Goal: Task Accomplishment & Management: Complete application form

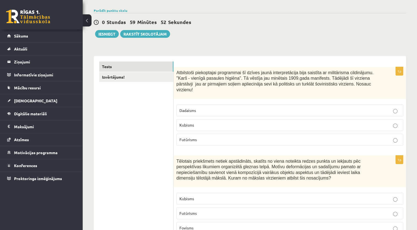
scroll to position [35, 0]
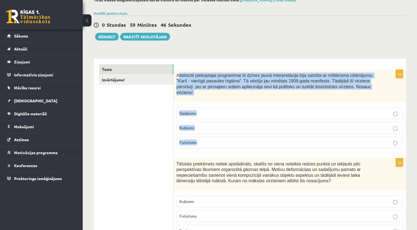
drag, startPoint x: 178, startPoint y: 74, endPoint x: 229, endPoint y: 133, distance: 78.1
click at [229, 133] on div "1p Atbilstoši piekoptajai programmai šī dzīves jaunā interpretācija bija saistī…" at bounding box center [290, 111] width 232 height 83
copy div "tbilstoši piekoptajai programmai šī dzīves jaunā interpretācija bija saistīta a…"
click at [207, 139] on p "Futūrisms" at bounding box center [289, 142] width 221 height 6
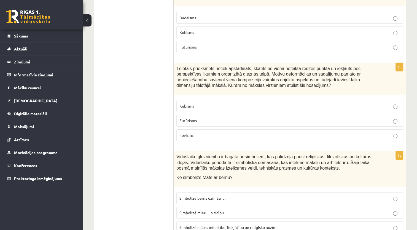
scroll to position [135, 0]
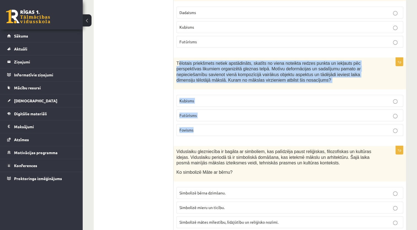
drag, startPoint x: 177, startPoint y: 56, endPoint x: 211, endPoint y: 122, distance: 74.2
click at [211, 122] on div "1p Tēlotais priekšmets netiek apstādināts, skatīts no viena noteikta redzes pun…" at bounding box center [290, 99] width 232 height 83
copy div "ēlotais priekšmets netiek apstādināts, skatīts no viena noteikta redzes punkta …"
click at [225, 92] on fieldset "Kubisms Futūrisms Fovisms" at bounding box center [289, 114] width 227 height 45
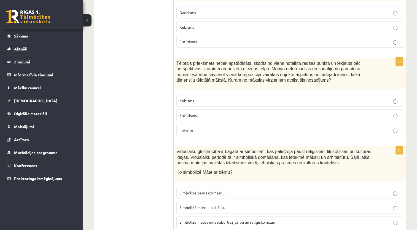
click at [228, 98] on p "Kubisms" at bounding box center [289, 101] width 221 height 6
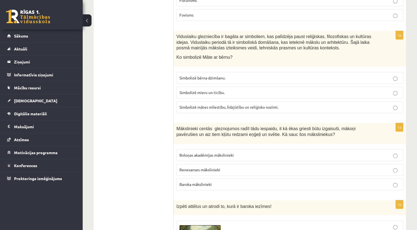
scroll to position [250, 0]
click at [252, 56] on div "Viduslaiku glezniecība ir bagāta ar simboliem, kas palīdzēja paust reliģiskas, …" at bounding box center [290, 49] width 232 height 36
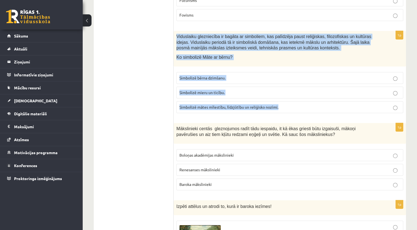
drag, startPoint x: 283, startPoint y: 100, endPoint x: 175, endPoint y: 30, distance: 128.8
click at [175, 31] on div "1p Viduslaiku glezniecība ir bagāta ar simboliem, kas palīdzēja paust reliģiska…" at bounding box center [290, 74] width 232 height 87
copy div "Viduslaiku glezniecība ir bagāta ar simboliem, kas palīdzēja paust reliģiskas, …"
click at [237, 104] on span "Simbolizē mātes mīlestību, līdzjūtību un reliģisko nozīmi." at bounding box center [228, 106] width 99 height 5
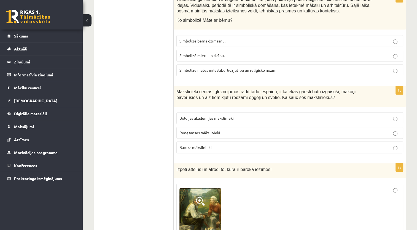
scroll to position [320, 0]
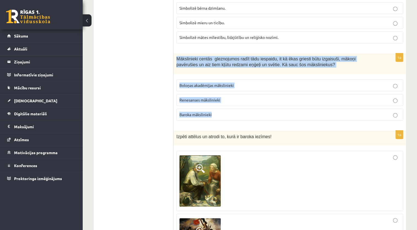
drag, startPoint x: 227, startPoint y: 108, endPoint x: 177, endPoint y: 52, distance: 75.7
click at [177, 53] on div "1p Mākslinieki centās gleznojumos radīt tādu iespaidu, it kā ēkas griesti būtu …" at bounding box center [290, 89] width 232 height 72
copy div "Mākslinieki centās gleznojumos radīt tādu iespaidu, it kā ēkas griesti būtu izg…"
click at [248, 114] on fieldset "Boloņas akadēmijas mākslinieki Renesanses mākslinieki Baroka mākslinieki" at bounding box center [289, 99] width 227 height 45
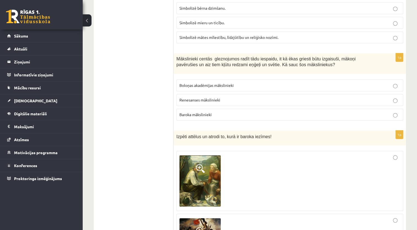
click at [248, 111] on label "Baroka mākslinieki" at bounding box center [289, 115] width 227 height 12
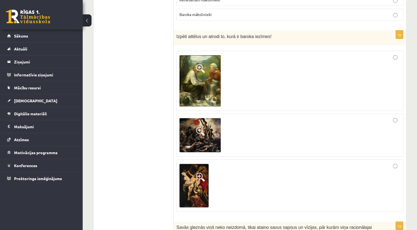
scroll to position [417, 0]
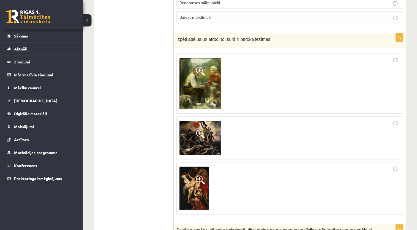
click at [218, 83] on img at bounding box center [199, 83] width 41 height 51
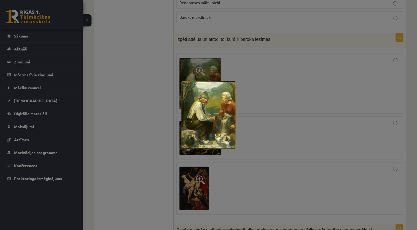
click at [253, 96] on div at bounding box center [208, 115] width 417 height 230
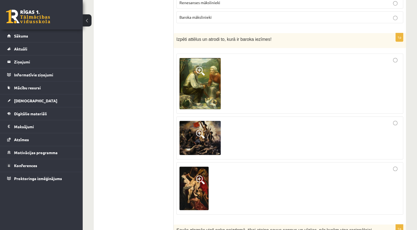
click at [206, 121] on img at bounding box center [199, 138] width 41 height 34
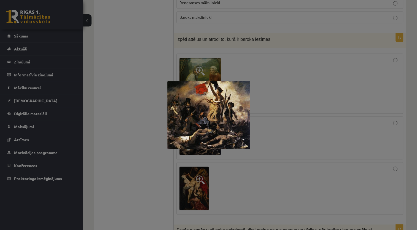
click at [253, 111] on div at bounding box center [208, 115] width 417 height 230
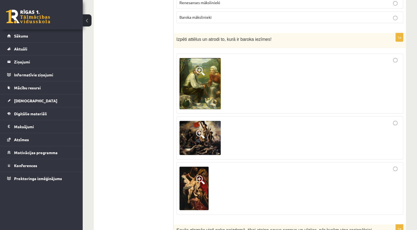
click at [193, 169] on img at bounding box center [193, 188] width 29 height 44
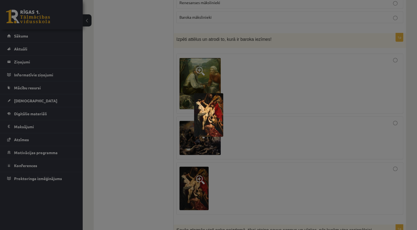
click at [239, 129] on div at bounding box center [208, 115] width 417 height 230
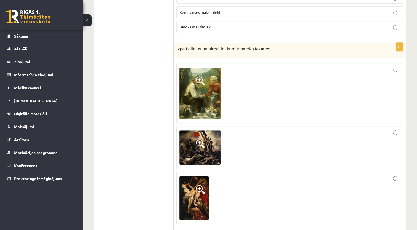
scroll to position [410, 0]
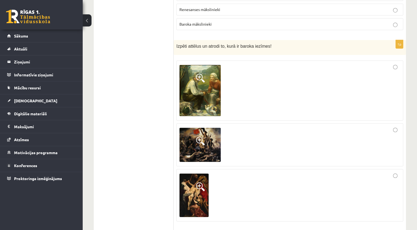
click at [395, 126] on div at bounding box center [289, 144] width 221 height 37
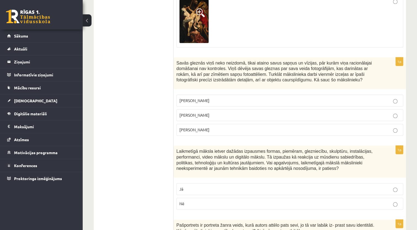
scroll to position [598, 0]
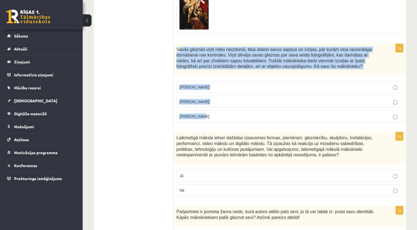
drag, startPoint x: 177, startPoint y: 41, endPoint x: 253, endPoint y: 103, distance: 98.6
click at [253, 103] on div "1p Savās gleznās viņš neko neizdomā, tikai ataino savus sapņus un vīzijas, pār …" at bounding box center [290, 85] width 232 height 83
copy div "avās gleznās viņš neko neizdomā, tikai ataino savus sapņus un vīzijas, pār kurā…"
click at [231, 99] on p "Salvadors Dalī" at bounding box center [289, 102] width 221 height 6
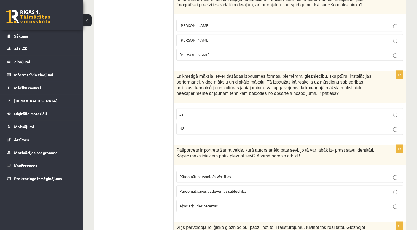
scroll to position [657, 0]
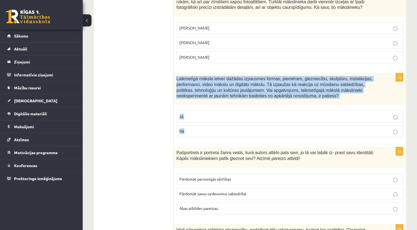
drag, startPoint x: 211, startPoint y: 125, endPoint x: 176, endPoint y: 69, distance: 65.5
click at [176, 73] on div "1p Laikmetīgā māksla ietver dažādas izpausmes formas, piemēram, glezniecību, sk…" at bounding box center [290, 107] width 232 height 68
copy div "Laikmetīgā māksla ietver dažādas izpausmes formas, piemēram, glezniecību, skulp…"
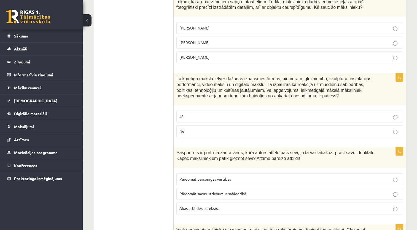
click at [219, 128] on p "Nē" at bounding box center [289, 131] width 221 height 6
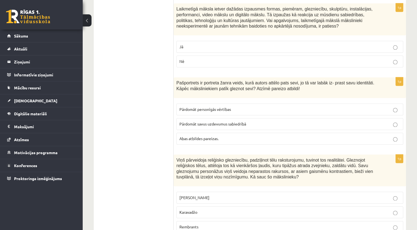
scroll to position [699, 0]
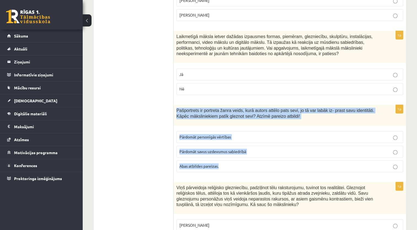
drag, startPoint x: 229, startPoint y: 156, endPoint x: 174, endPoint y: 102, distance: 76.4
click at [174, 105] on div "1p Pašportrets ir portreta žanra veids, kurā autors attēlo pats sevi, jo tā var…" at bounding box center [290, 141] width 232 height 72
copy div "Pašportrets ir portreta žanra veids, kurā autors attēlo pats sevi, jo tā var la…"
click at [219, 160] on label "Abas atbildes pareizas." at bounding box center [289, 166] width 227 height 12
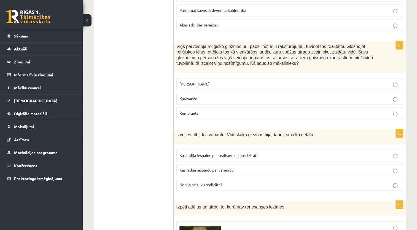
scroll to position [834, 0]
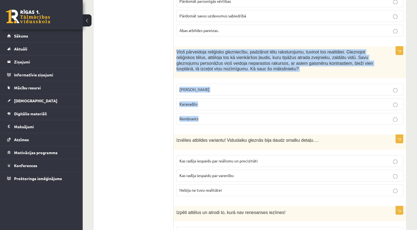
drag, startPoint x: 177, startPoint y: 43, endPoint x: 244, endPoint y: 102, distance: 89.0
click at [244, 102] on div "1p Viņš pārveidoja reliģisko glezniecību, padziļinot tēlu raksturojumu, tuvinot…" at bounding box center [290, 87] width 232 height 83
copy div "Viņš pārveidoja reliģisko glezniecību, padziļinot tēlu raksturojumu, tuvinot to…"
click at [190, 101] on p "Karavadžo" at bounding box center [289, 104] width 221 height 6
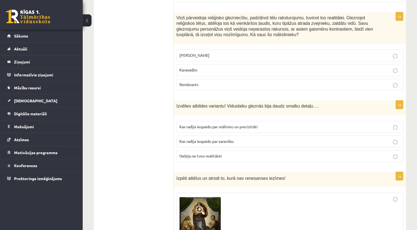
scroll to position [863, 0]
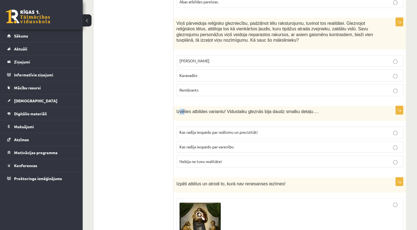
drag, startPoint x: 178, startPoint y: 101, endPoint x: 183, endPoint y: 97, distance: 6.1
click at [183, 106] on div "Izvēlies atbildes variantu! Viduslaiku gleznās bija daudz smalku detaļu…." at bounding box center [290, 113] width 232 height 15
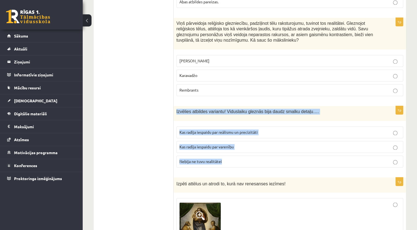
drag, startPoint x: 183, startPoint y: 97, endPoint x: 227, endPoint y: 151, distance: 69.3
click at [227, 151] on div "1p Izvēlies atbildes variantu! Viduslaiku gleznās bija daudz smalku detaļu…. Ka…" at bounding box center [290, 139] width 232 height 66
copy div "Izvēlies atbildes variantu! Viduslaiku gleznās bija daudz smalku detaļu…. Kas r…"
click at [226, 129] on span "Kas radīja iespaidu par reālismu un precizitāti" at bounding box center [218, 131] width 78 height 5
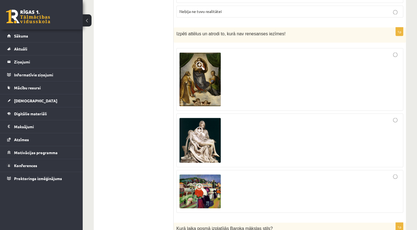
scroll to position [1002, 0]
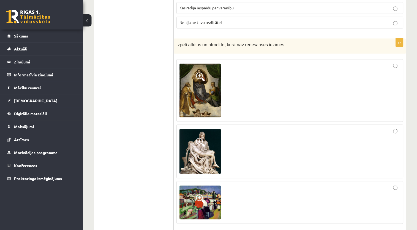
click at [210, 75] on img at bounding box center [199, 90] width 41 height 54
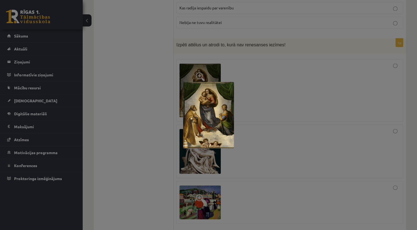
drag, startPoint x: 244, startPoint y: 150, endPoint x: 223, endPoint y: 157, distance: 22.8
click at [223, 157] on div at bounding box center [208, 115] width 417 height 230
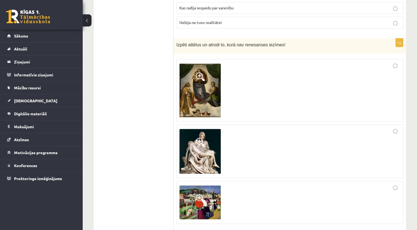
click at [200, 153] on img at bounding box center [199, 151] width 41 height 45
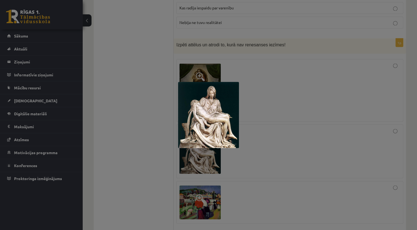
click at [199, 192] on div at bounding box center [208, 115] width 417 height 230
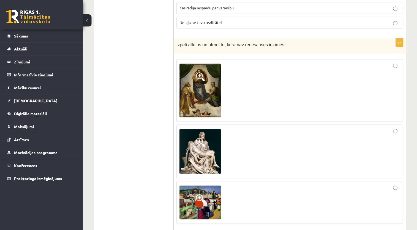
click at [199, 194] on span at bounding box center [200, 198] width 9 height 9
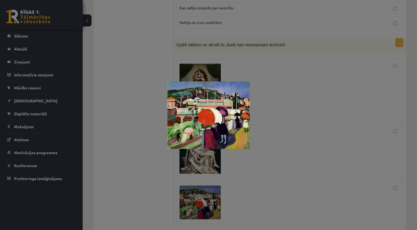
click at [241, 171] on div at bounding box center [208, 115] width 417 height 230
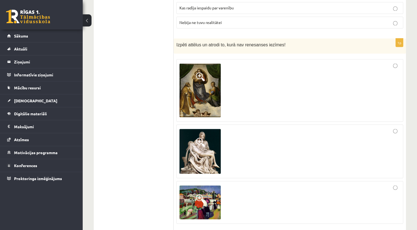
click at [244, 184] on div at bounding box center [289, 202] width 221 height 37
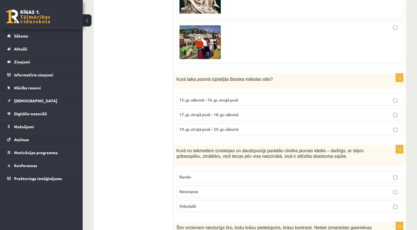
scroll to position [1154, 0]
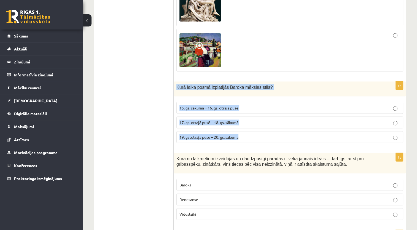
drag, startPoint x: 177, startPoint y: 77, endPoint x: 277, endPoint y: 129, distance: 113.0
click at [277, 129] on div "1p Kurā laika posmā izplatījās Baroka mākslas stils? 15. gs. sākumā – 16. gs. o…" at bounding box center [290, 115] width 232 height 66
drag, startPoint x: 277, startPoint y: 129, endPoint x: 280, endPoint y: 112, distance: 17.8
click at [280, 120] on p "17. gs. otrajā pusē – 18. gs. sākumā" at bounding box center [289, 123] width 221 height 6
copy div "Kurā laika posmā izplatījās Baroka mākslas stils? 15. gs. sākumā – 16. gs. otra…"
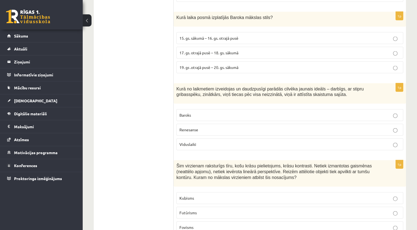
scroll to position [1215, 0]
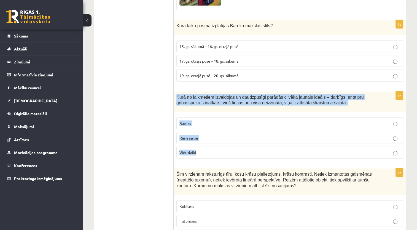
drag, startPoint x: 243, startPoint y: 135, endPoint x: 175, endPoint y: 87, distance: 83.5
click at [175, 91] on div "1p Kurā no laikmetiem izveidojas un daudzpusīgi parādās cilvēka jaunais ideāls …" at bounding box center [290, 127] width 232 height 72
click at [221, 150] on div "1p Kurā no laikmetiem izveidojas un daudzpusīgi parādās cilvēka jaunais ideāls …" at bounding box center [290, 127] width 232 height 72
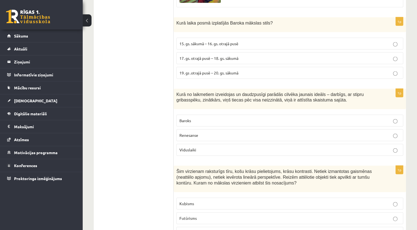
scroll to position [1220, 0]
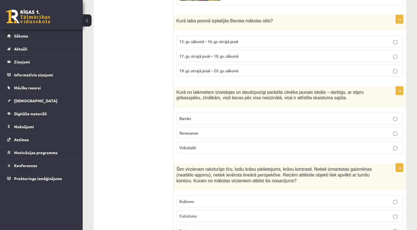
click at [216, 142] on label "Viduslaiki" at bounding box center [289, 148] width 227 height 12
click at [193, 127] on label "Renesanse" at bounding box center [289, 133] width 227 height 12
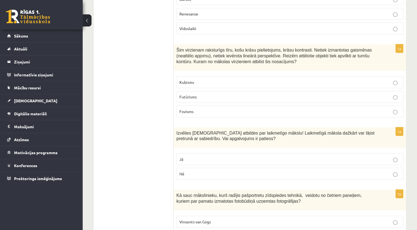
scroll to position [1325, 0]
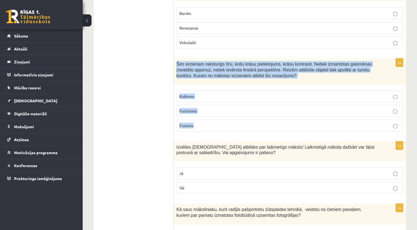
drag, startPoint x: 237, startPoint y: 111, endPoint x: 175, endPoint y: 53, distance: 84.8
click at [175, 58] on div "1p Šim virzienam raksturīgs tīru, košu krāsu pielietojums, krāsu kontrasti. Net…" at bounding box center [290, 96] width 232 height 77
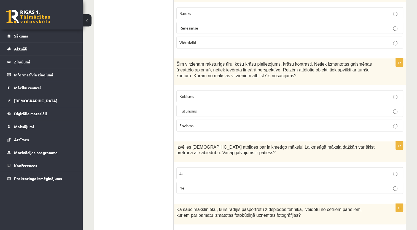
click at [138, 155] on ul "Tests Izvērtējums!" at bounding box center [136, 80] width 74 height 2613
click at [193, 123] on span "Fovisms" at bounding box center [186, 125] width 14 height 5
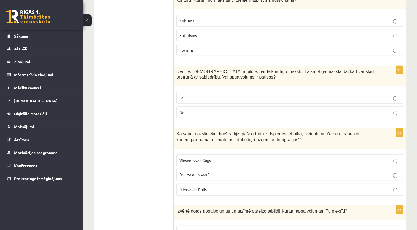
scroll to position [1397, 0]
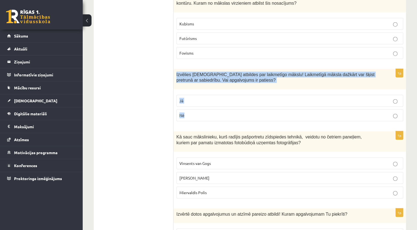
drag, startPoint x: 220, startPoint y: 107, endPoint x: 176, endPoint y: 63, distance: 62.3
click at [176, 69] on div "1p Izvēlies pareizās atbildes par laikmetīgo mākslu! Laikmetīgā māksla dažkārt …" at bounding box center [290, 97] width 232 height 57
click at [240, 95] on label "Jā" at bounding box center [289, 101] width 227 height 12
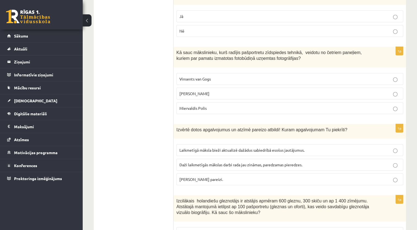
scroll to position [1476, 0]
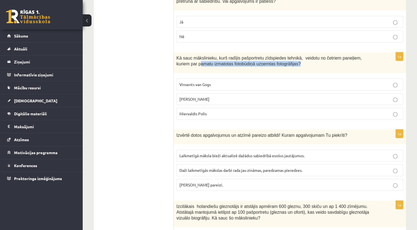
drag, startPoint x: 277, startPoint y: 53, endPoint x: 179, endPoint y: 55, distance: 98.1
click at [179, 55] on div "Kā sauc mākslinieku, kurš radījis pašportretu zīdspiedes tehnikā, veidotu no če…" at bounding box center [290, 62] width 232 height 21
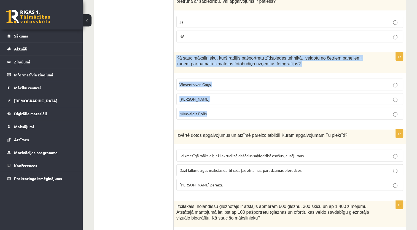
drag, startPoint x: 221, startPoint y: 106, endPoint x: 175, endPoint y: 46, distance: 75.7
click at [175, 52] on div "1p Kā sauc mākslinieku, kurš radījis pašportretu zīdspiedes tehnikā, veidotu no…" at bounding box center [290, 88] width 232 height 72
click at [290, 108] on label "Miervaldis Polis" at bounding box center [289, 114] width 227 height 12
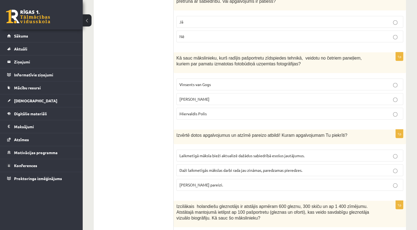
drag, startPoint x: 415, startPoint y: 138, endPoint x: 417, endPoint y: 136, distance: 3.5
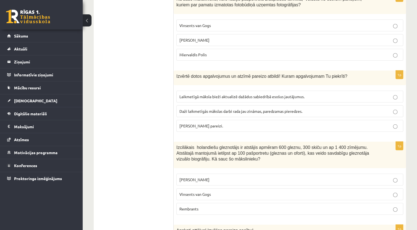
scroll to position [1538, 0]
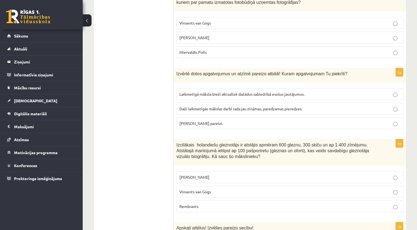
drag, startPoint x: 234, startPoint y: 112, endPoint x: 175, endPoint y: 63, distance: 76.7
click at [175, 68] on div "1p Izvērtē dotos apgalvojumus un atzīmē pareizo atbildi! Kuram apgalvojumam Tu …" at bounding box center [290, 101] width 232 height 66
click at [206, 117] on label "Abi apgalvojumi pareizi." at bounding box center [289, 123] width 227 height 12
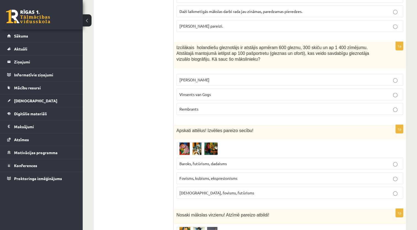
scroll to position [1629, 0]
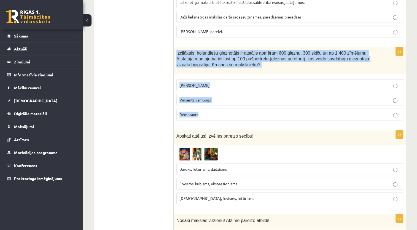
drag, startPoint x: 209, startPoint y: 102, endPoint x: 176, endPoint y: 40, distance: 70.8
click at [176, 47] on div "1p Izcilākais holandiešu gleznotājs ir atstājis apmēram 600 gleznu, 300 skiču u…" at bounding box center [290, 85] width 232 height 77
click at [299, 109] on label "Rembrants" at bounding box center [289, 115] width 227 height 12
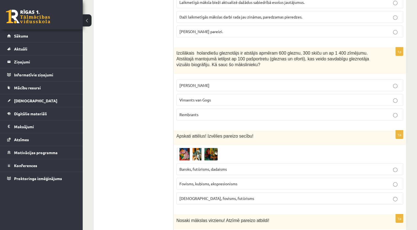
scroll to position [1661, 0]
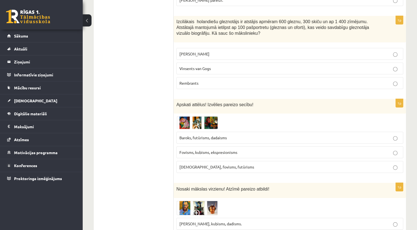
click at [188, 116] on img at bounding box center [196, 122] width 41 height 13
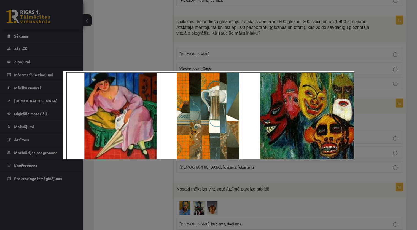
click at [137, 185] on div at bounding box center [208, 115] width 417 height 230
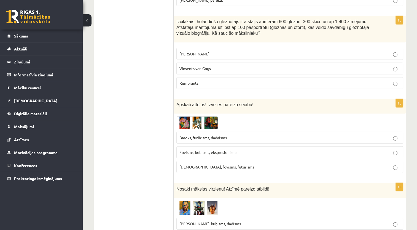
click at [202, 116] on img at bounding box center [196, 122] width 41 height 13
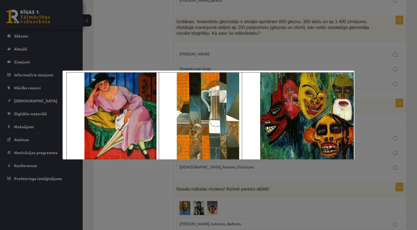
click at [137, 186] on div at bounding box center [208, 115] width 417 height 230
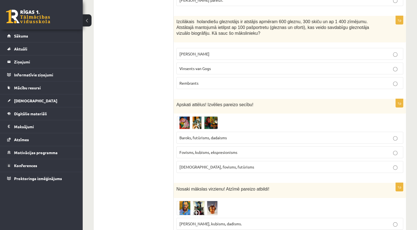
click at [200, 149] on p "Fovisms, kubisms, ekspresionisms" at bounding box center [289, 152] width 221 height 6
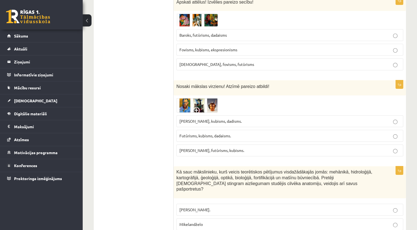
scroll to position [1769, 0]
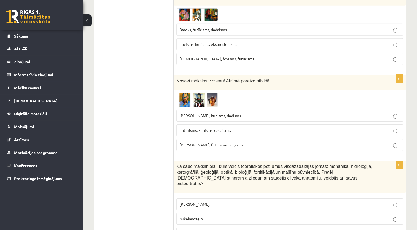
click at [185, 107] on fieldset "Fovisms, kubisms, dadisms. Futūrisms, kubisms, dadaisms. Fovisms, futūrisms, ku…" at bounding box center [289, 129] width 227 height 45
click at [185, 93] on img at bounding box center [196, 100] width 41 height 15
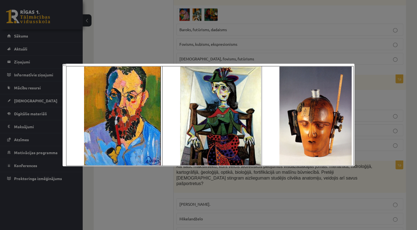
click at [146, 189] on div at bounding box center [208, 115] width 417 height 230
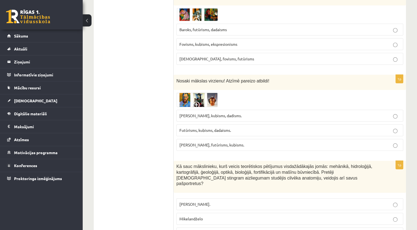
click at [233, 127] on p "Futūrisms, kubisms, dadaisms." at bounding box center [289, 130] width 221 height 6
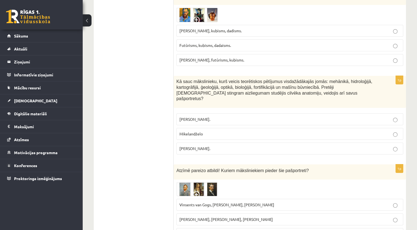
scroll to position [1856, 0]
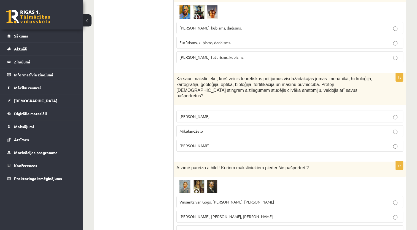
drag, startPoint x: 220, startPoint y: 126, endPoint x: 176, endPoint y: 66, distance: 74.0
click at [176, 73] on div "1p Kā sauc mākslinieku, kurš veicis teorētiskos pētījumus visdažādākajās jomās:…" at bounding box center [290, 114] width 232 height 83
click at [223, 143] on p "Leonardo da Vinči." at bounding box center [289, 146] width 221 height 6
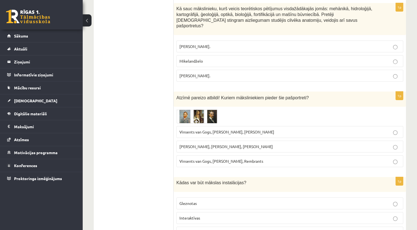
scroll to position [1921, 0]
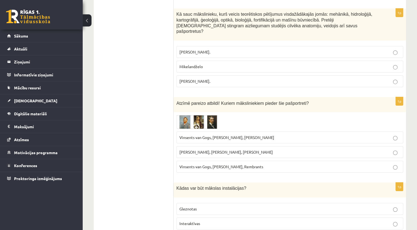
click at [184, 115] on img at bounding box center [196, 122] width 41 height 14
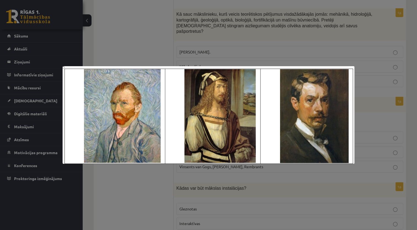
click at [148, 180] on div at bounding box center [208, 115] width 417 height 230
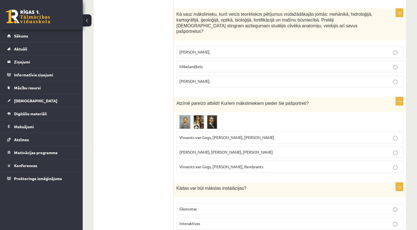
click at [266, 135] on span "Vinsents van Gogs, Albrehts Dīrers, Janis Rozentāls" at bounding box center [226, 137] width 95 height 5
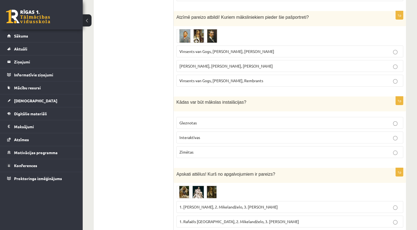
scroll to position [2004, 0]
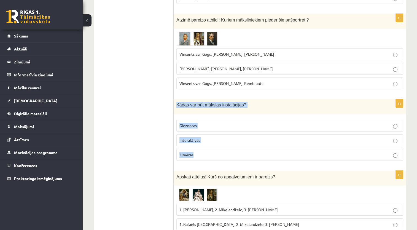
drag, startPoint x: 210, startPoint y: 134, endPoint x: 176, endPoint y: 83, distance: 61.1
click at [176, 99] on div "1p Kādas var būt mākslas instalācijas? Gleznotas Interaktīvas Zīmētas" at bounding box center [290, 132] width 232 height 66
click at [198, 137] on span "Interaktīvas" at bounding box center [189, 139] width 21 height 5
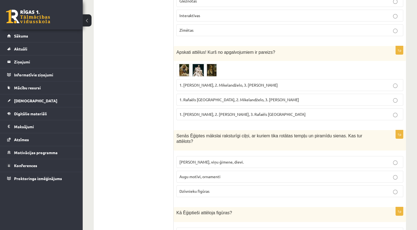
scroll to position [2126, 0]
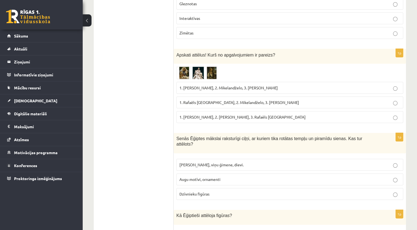
click at [182, 66] on img at bounding box center [196, 72] width 41 height 13
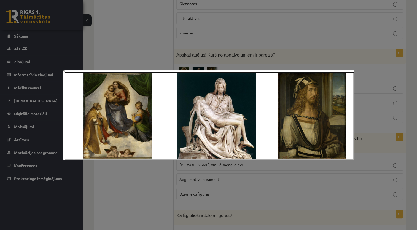
click at [149, 47] on div at bounding box center [208, 115] width 417 height 230
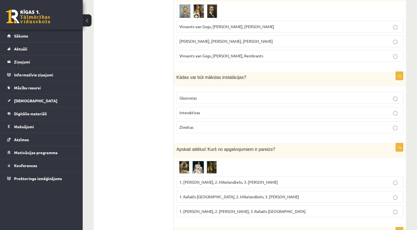
scroll to position [2037, 0]
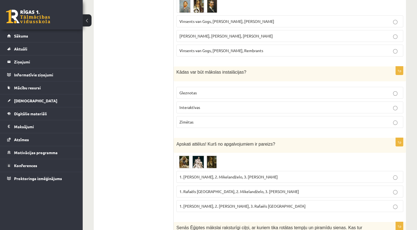
click at [390, 185] on label "1. Rafaēls Sancio da Urbīno, 2. Mikelandželo, 3. Albrehts Dīrers" at bounding box center [289, 191] width 227 height 12
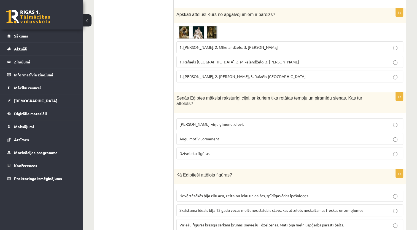
scroll to position [2169, 0]
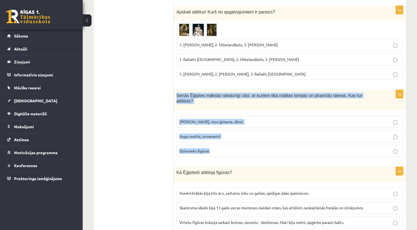
drag, startPoint x: 236, startPoint y: 127, endPoint x: 176, endPoint y: 78, distance: 77.9
click at [176, 90] on div "1p Senās Ēģiptes mākslai raksturīgi ciļņi, ar kuriem tika rotātas tempļu un pir…" at bounding box center [290, 126] width 232 height 72
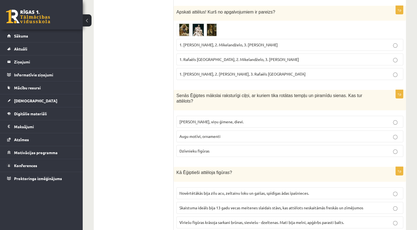
click at [197, 119] on span "Faraoni, viņu ģimene, dievi." at bounding box center [211, 121] width 64 height 5
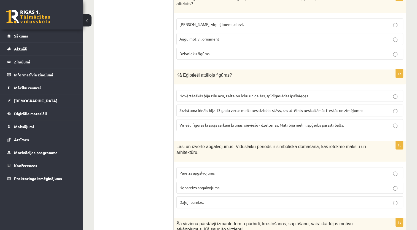
scroll to position [2261, 0]
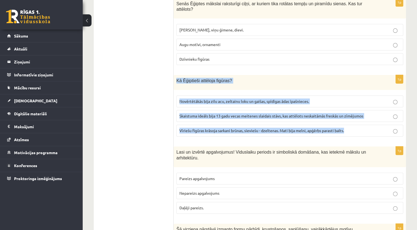
drag, startPoint x: 368, startPoint y: 111, endPoint x: 176, endPoint y: 56, distance: 199.2
click at [176, 75] on div "1p Kā Ēģiptieši attēloja figūras? Novērtētākās bija zilu acu, zeltainu loku un …" at bounding box center [290, 108] width 232 height 66
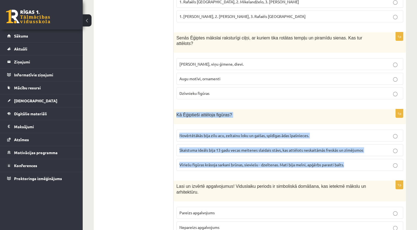
scroll to position [2215, 0]
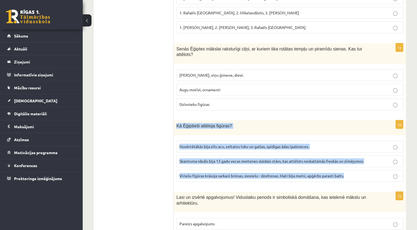
click at [370, 173] on p "Vīriešu figūras krāsoja sarkani brūnas, sieviešu - dzeltenas. Mati bija melni, …" at bounding box center [289, 176] width 221 height 6
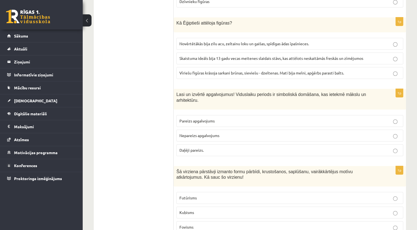
scroll to position [2315, 0]
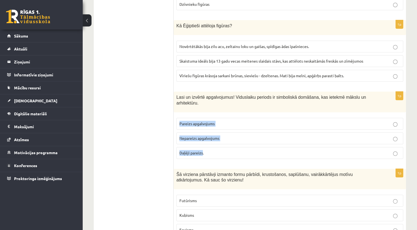
drag, startPoint x: 379, startPoint y: 72, endPoint x: 203, endPoint y: 123, distance: 183.9
click at [203, 123] on div "1p Lasi un izvērtē apgalvojumus! Viduslaiku periods ir simboliskā domāšana, kas…" at bounding box center [290, 127] width 232 height 72
drag, startPoint x: 203, startPoint y: 123, endPoint x: 203, endPoint y: 128, distance: 5.5
click at [203, 128] on div "1p Lasi un izvērtē apgalvojumus! Viduslaiku periods ir simboliskā domāšana, kas…" at bounding box center [290, 127] width 232 height 72
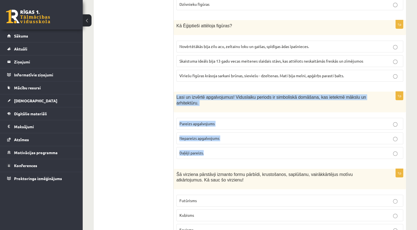
drag, startPoint x: 210, startPoint y: 120, endPoint x: 175, endPoint y: 71, distance: 60.0
click at [175, 91] on div "1p Lasi un izvērtē apgalvojumus! Viduslaiku periods ir simboliskā domāšana, kas…" at bounding box center [290, 127] width 232 height 72
click at [223, 115] on fieldset "Pareizs apgalvojums Nepareizs apgalvojums Daļēji pareizs." at bounding box center [289, 137] width 227 height 45
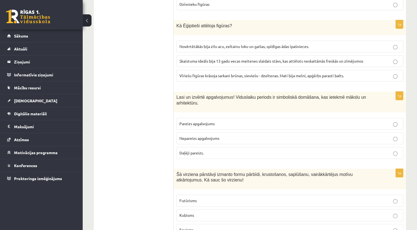
click at [224, 115] on fieldset "Pareizs apgalvojums Nepareizs apgalvojums Daļēji pareizs." at bounding box center [289, 137] width 227 height 45
click at [225, 121] on p "Pareizs apgalvojums" at bounding box center [289, 124] width 221 height 6
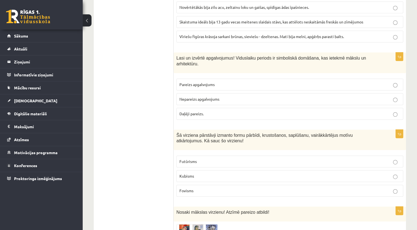
scroll to position [2354, 0]
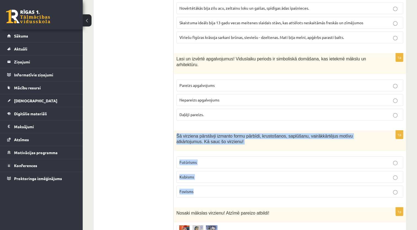
drag, startPoint x: 177, startPoint y: 103, endPoint x: 217, endPoint y: 152, distance: 63.2
click at [217, 152] on div "1p Šā virziena pārstāvji izmanto formu pārbīdi, krustošanos, saplūšanu, vairākk…" at bounding box center [290, 166] width 232 height 72
click at [221, 188] on p "Fovisms" at bounding box center [289, 191] width 221 height 6
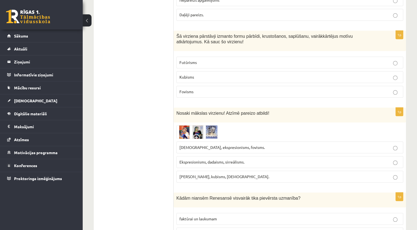
scroll to position [2456, 0]
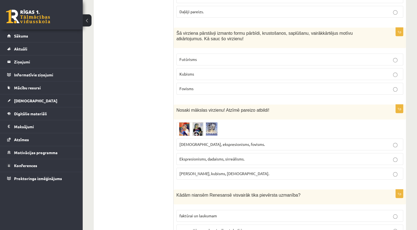
click at [193, 122] on img at bounding box center [196, 129] width 41 height 14
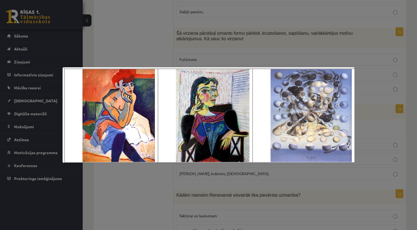
click at [205, 45] on div at bounding box center [208, 115] width 417 height 230
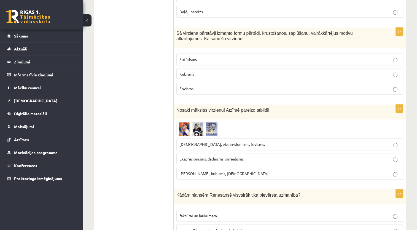
click at [217, 171] on p "Fovisms, kubisms, sirreālisms." at bounding box center [289, 174] width 221 height 6
click at [199, 56] on p "Futūrisms" at bounding box center [289, 59] width 221 height 6
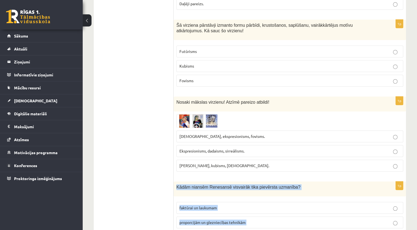
drag, startPoint x: 177, startPoint y: 154, endPoint x: 234, endPoint y: 205, distance: 76.7
click at [234, 205] on div "1p Kādām niansēm Renesansē visvairāk tika pievērsta uzmanība? faktūrai un lauku…" at bounding box center [290, 214] width 232 height 66
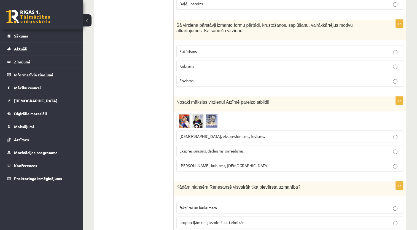
click at [214, 216] on label "proporcijām un glezniecības tehnikām" at bounding box center [289, 222] width 227 height 12
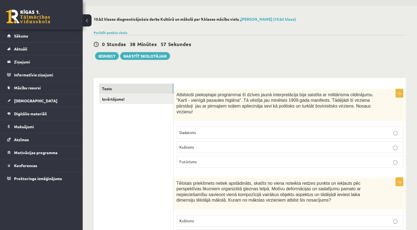
scroll to position [0, 0]
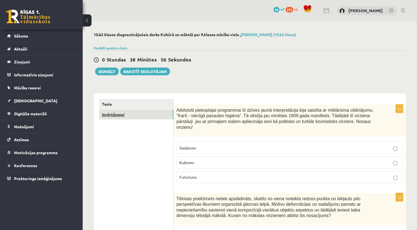
click at [123, 114] on link "Izvērtējums!" at bounding box center [136, 114] width 74 height 10
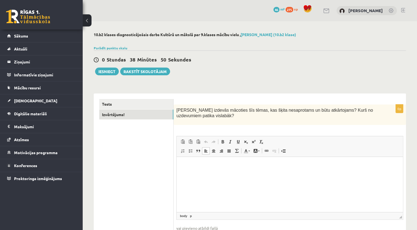
click at [264, 174] on html at bounding box center [290, 165] width 226 height 17
click at [102, 74] on button "Iesniegt" at bounding box center [107, 72] width 24 height 8
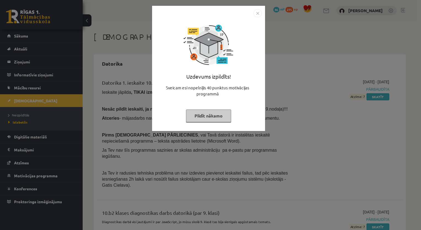
click at [208, 119] on button "Pildīt nākamo" at bounding box center [208, 115] width 45 height 13
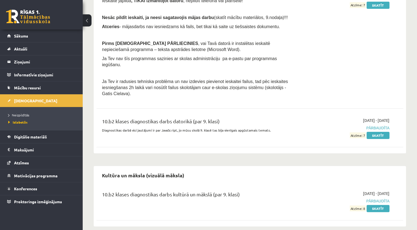
scroll to position [92, 0]
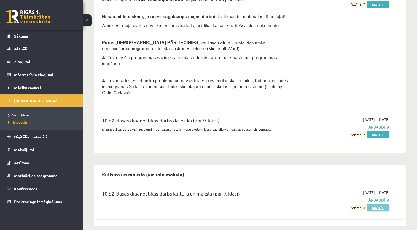
drag, startPoint x: 421, startPoint y: 197, endPoint x: 383, endPoint y: 202, distance: 37.8
click at [383, 204] on link "Skatīt" at bounding box center [377, 207] width 23 height 7
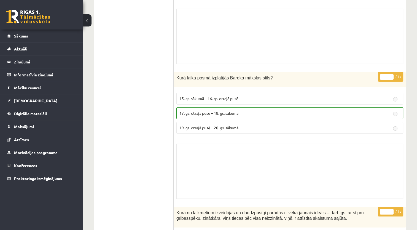
scroll to position [1648, 0]
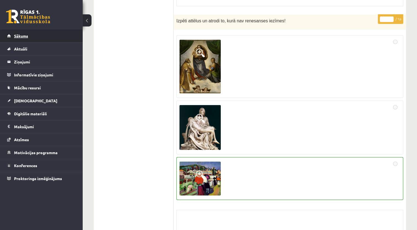
click at [28, 34] on link "Sākums" at bounding box center [41, 35] width 69 height 13
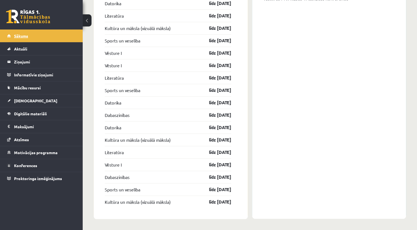
scroll to position [613, 0]
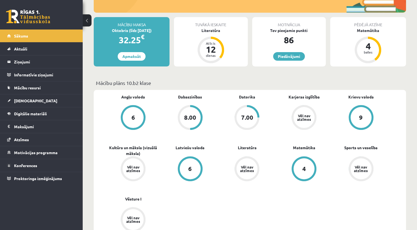
scroll to position [90, 0]
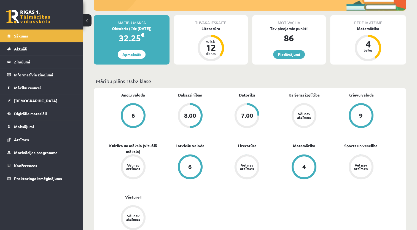
click at [141, 168] on div "Vēl nav atzīmes" at bounding box center [133, 166] width 21 height 21
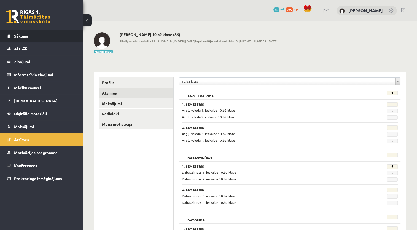
click at [26, 41] on link "Sākums" at bounding box center [41, 35] width 69 height 13
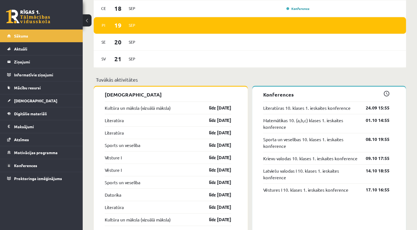
scroll to position [421, 0]
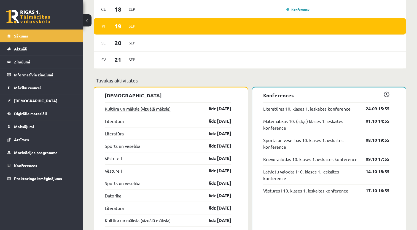
click at [147, 112] on link "Kultūra un māksla (vizuālā māksla)" at bounding box center [138, 108] width 66 height 7
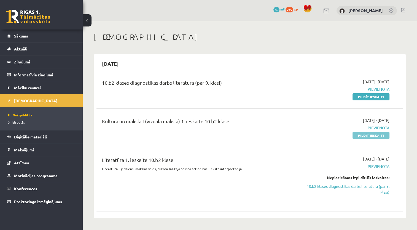
click at [364, 137] on link "Pildīt ieskaiti" at bounding box center [370, 135] width 37 height 7
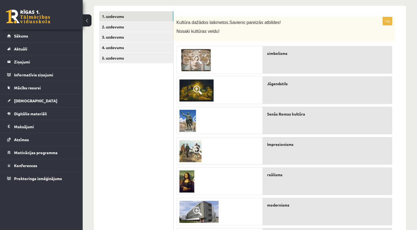
scroll to position [86, 0]
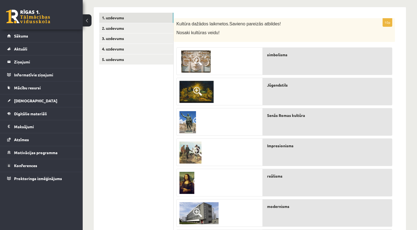
click at [345, 64] on div "simbolisms" at bounding box center [327, 61] width 129 height 28
click at [223, 64] on div at bounding box center [220, 62] width 86 height 28
click at [201, 70] on img at bounding box center [195, 61] width 33 height 22
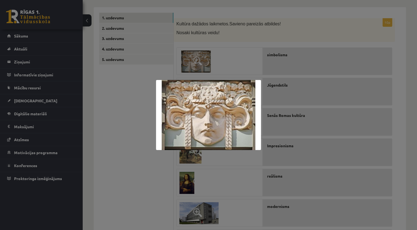
click at [250, 57] on div at bounding box center [208, 115] width 417 height 230
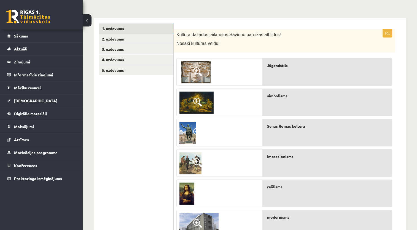
scroll to position [73, 0]
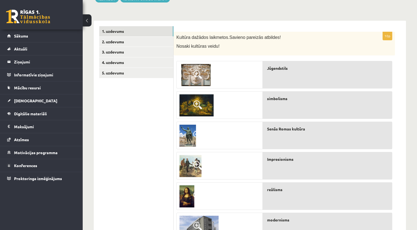
click at [209, 108] on img at bounding box center [196, 105] width 34 height 22
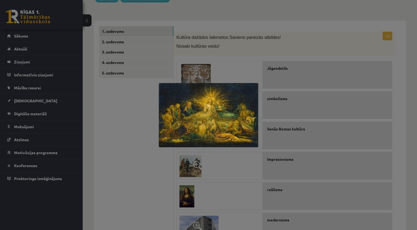
click at [224, 159] on div at bounding box center [208, 115] width 417 height 230
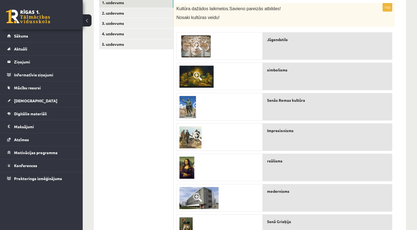
scroll to position [99, 0]
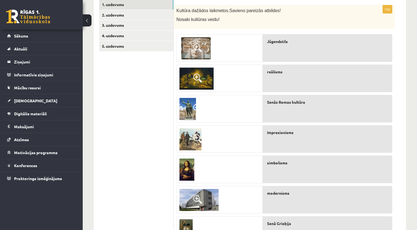
click at [191, 114] on img at bounding box center [187, 109] width 17 height 22
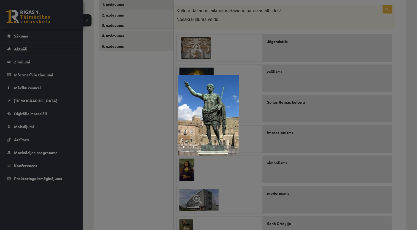
click at [246, 120] on div at bounding box center [208, 115] width 417 height 230
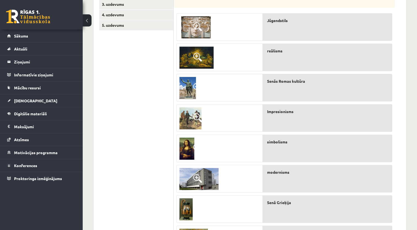
scroll to position [121, 0]
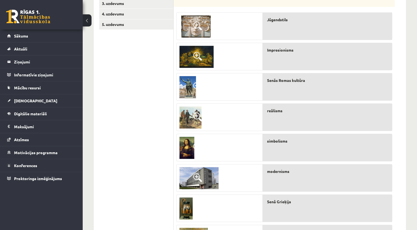
click at [203, 56] on img at bounding box center [196, 57] width 34 height 22
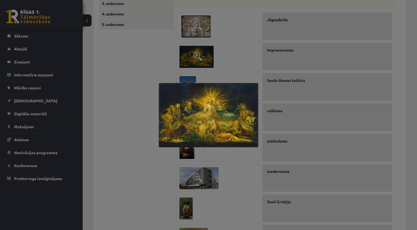
click at [240, 56] on div at bounding box center [208, 115] width 417 height 230
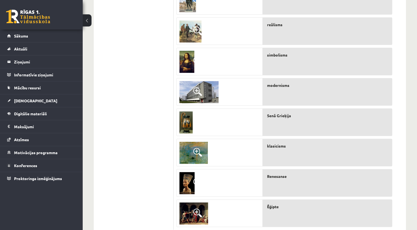
scroll to position [208, 0]
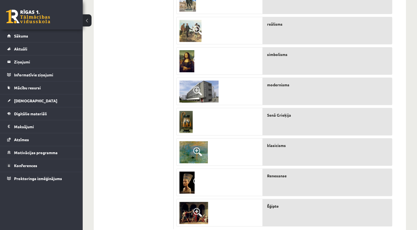
click at [190, 30] on img at bounding box center [190, 31] width 22 height 22
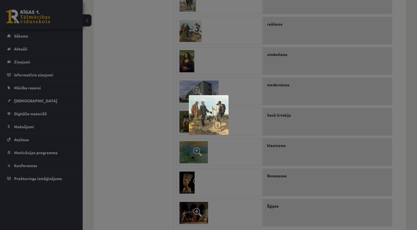
click at [163, 71] on div at bounding box center [208, 115] width 417 height 230
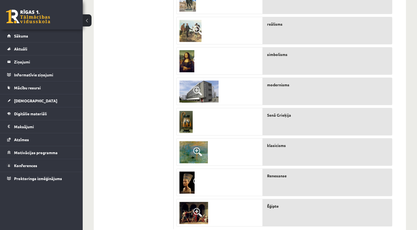
click at [192, 58] on img at bounding box center [186, 61] width 15 height 22
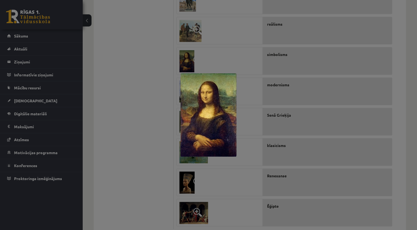
click at [168, 85] on div at bounding box center [208, 115] width 417 height 230
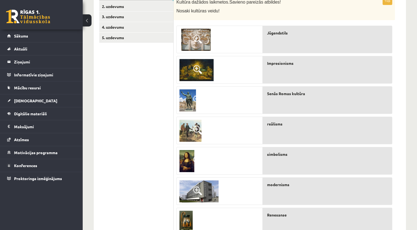
scroll to position [107, 0]
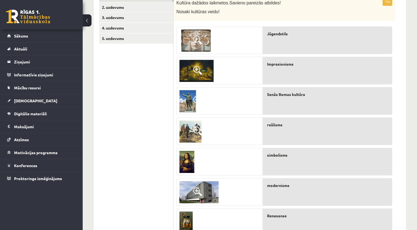
drag, startPoint x: 415, startPoint y: 156, endPoint x: 421, endPoint y: 139, distance: 18.1
click at [417, 123] on html "0 Dāvanas 86 mP 275 xp Viktorija Reivita Sākums Aktuāli Kā mācīties eSKOLĀ Kont…" at bounding box center [208, 8] width 417 height 230
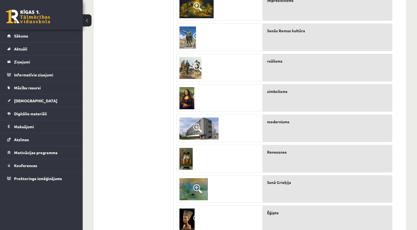
scroll to position [171, 0]
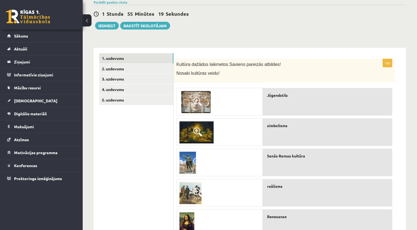
scroll to position [45, 0]
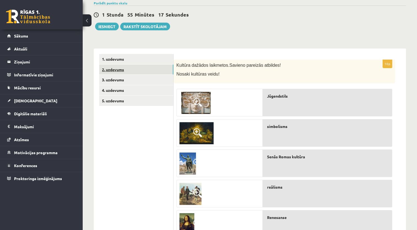
click at [125, 70] on link "2. uzdevums" at bounding box center [136, 69] width 74 height 10
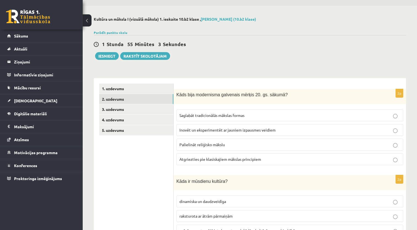
scroll to position [14, 0]
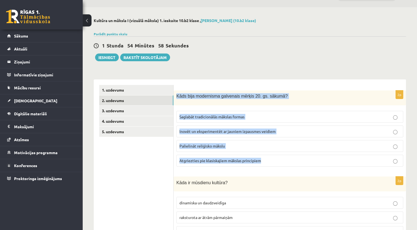
drag, startPoint x: 177, startPoint y: 95, endPoint x: 264, endPoint y: 161, distance: 109.8
click at [264, 161] on div "2p Kāds bija modernisma galvenais mērķis 20. gs. sākumā? Saglabāt tradicionālās…" at bounding box center [290, 130] width 232 height 80
copy div "Kāds bija modernisma galvenais mērķis 20. gs. sākumā? Saglabāt tradicionālās mā…"
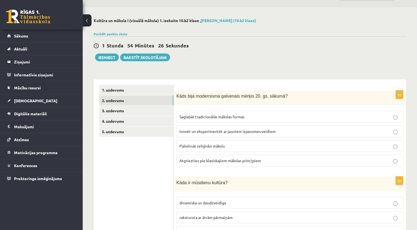
click at [298, 128] on p "Inovēt un eksperimentēt ar jauniem izpausmes veidiem" at bounding box center [289, 131] width 221 height 6
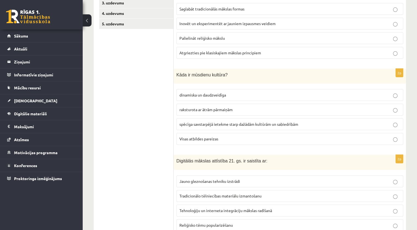
scroll to position [123, 0]
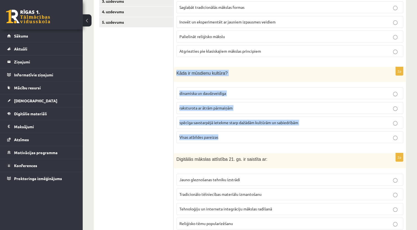
drag, startPoint x: 242, startPoint y: 136, endPoint x: 176, endPoint y: 75, distance: 90.1
click at [176, 75] on div "2p Kāda ir mūsdienu kultūra? dinamiska un daudzveidīga raksturota ar ātrām pārm…" at bounding box center [290, 107] width 232 height 81
copy div "Kāda ir mūsdienu kultūra? dinamiska un daudzveidīga raksturota ar ātrām pārmaiņ…"
click at [264, 131] on label "Visas atbildes pareizas" at bounding box center [289, 137] width 227 height 12
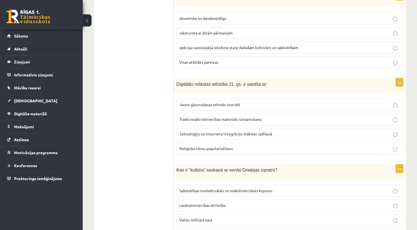
scroll to position [204, 0]
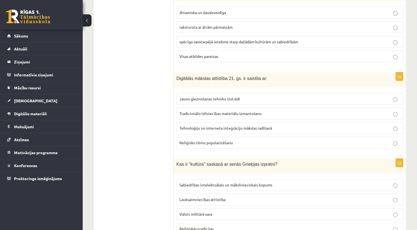
click at [242, 128] on span "Tehnoloģiju un interneta integrāciju mākslas radīšanā" at bounding box center [225, 127] width 93 height 5
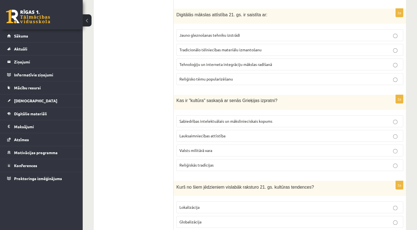
scroll to position [266, 0]
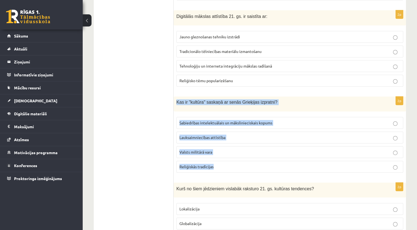
drag, startPoint x: 176, startPoint y: 101, endPoint x: 215, endPoint y: 165, distance: 74.7
click at [215, 165] on div "2p Kas ir "kultūra" saskaņā ar senās Grieķijas izpratni? Sabiedrības intelektuā…" at bounding box center [290, 136] width 232 height 80
copy div "Kas ir "kultūra" saskaņā ar senās Grieķijas izpratni? Sabiedrības intelektuālai…"
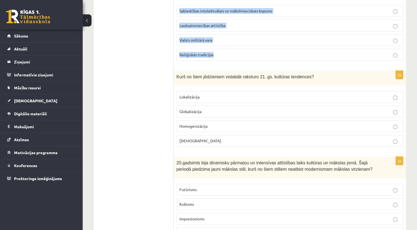
scroll to position [380, 0]
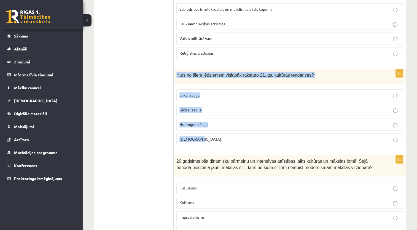
drag, startPoint x: 218, startPoint y: 137, endPoint x: 176, endPoint y: 77, distance: 72.9
click at [176, 77] on div "2p Kurš no šiem jēdzieniem vislabāk raksturo 21. gs. kultūras tendences? Lokali…" at bounding box center [290, 109] width 232 height 81
copy div "Kurš no šiem jēdzieniem vislabāk raksturo 21. gs. kultūras tendences? Lokalizāc…"
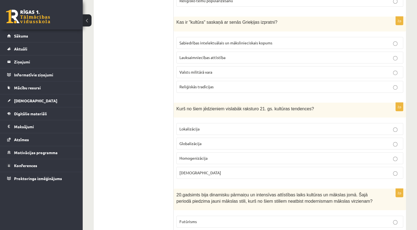
scroll to position [342, 0]
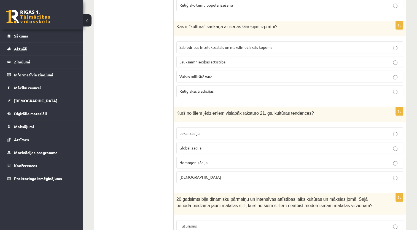
click at [320, 41] on label "Sabiedrības intelektuālais un mākslinieciskais kopums" at bounding box center [289, 47] width 227 height 12
click at [276, 142] on label "Globalizācija" at bounding box center [289, 148] width 227 height 12
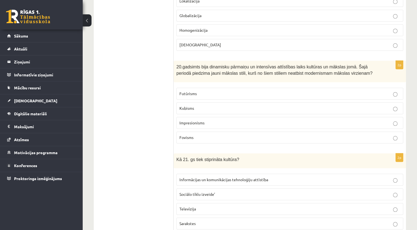
scroll to position [495, 0]
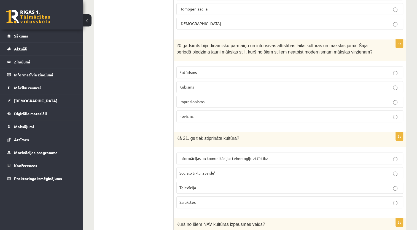
drag, startPoint x: 342, startPoint y: 50, endPoint x: 173, endPoint y: 48, distance: 168.9
click at [174, 48] on div "20.gadsimts bija dinamisku pārmaiņu un intensīvas attīstības laiks kultūras un …" at bounding box center [290, 49] width 232 height 21
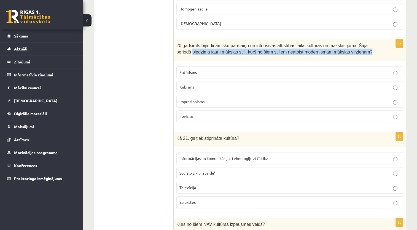
drag, startPoint x: 173, startPoint y: 48, endPoint x: 173, endPoint y: 55, distance: 6.3
drag, startPoint x: 173, startPoint y: 55, endPoint x: 167, endPoint y: 78, distance: 23.7
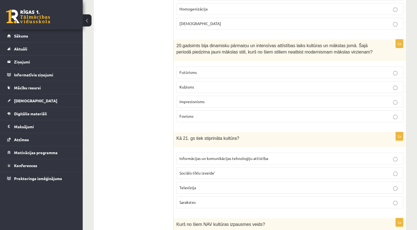
click at [203, 57] on div "20.gadsimts bija dinamisku pārmaiņu un intensīvas attīstības laiks kultūras un …" at bounding box center [290, 49] width 232 height 21
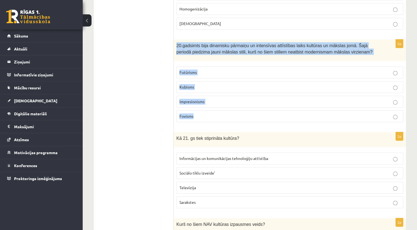
drag, startPoint x: 176, startPoint y: 42, endPoint x: 212, endPoint y: 117, distance: 83.2
click at [212, 117] on div "2p 20.gadsimts bija dinamisku pārmaiņu un intensīvas attīstības laiks kultūras …" at bounding box center [290, 82] width 232 height 87
copy div "20.gadsimts bija dinamisku pārmaiņu un intensīvas attīstības laiks kultūras un …"
click at [214, 74] on label "Futūrisms" at bounding box center [289, 72] width 227 height 12
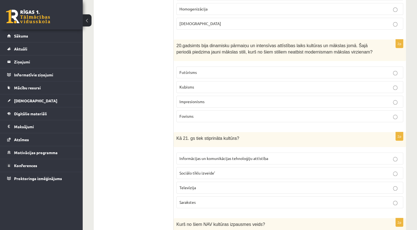
click at [209, 103] on label "Impresionisms" at bounding box center [289, 102] width 227 height 12
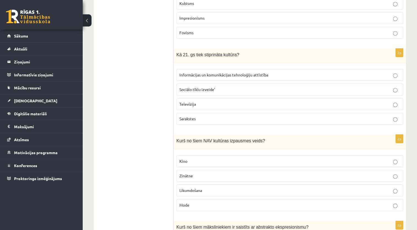
scroll to position [582, 0]
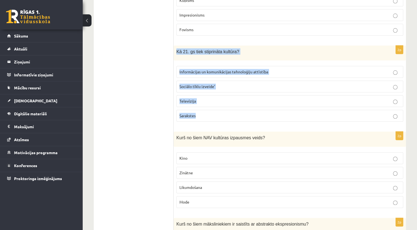
drag, startPoint x: 176, startPoint y: 48, endPoint x: 211, endPoint y: 108, distance: 69.5
click at [211, 108] on div "2p Kā 21. gs tiek stiprināta kultūra? Informācijas un komunikācijas tehnoloģiju…" at bounding box center [290, 85] width 232 height 81
copy div "Kā 21. gs tiek stiprināta kultūra? Informācijas un komunikācijas tehnoloģiju at…"
click at [235, 87] on label "Sociālo tīklu izveide’" at bounding box center [289, 86] width 227 height 12
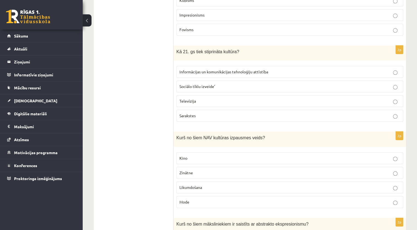
click at [247, 69] on p "Informācijas un komunikācijas tehnoloģiju attīstība" at bounding box center [289, 72] width 221 height 6
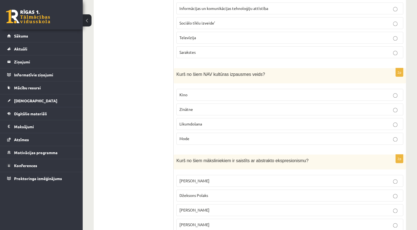
scroll to position [649, 0]
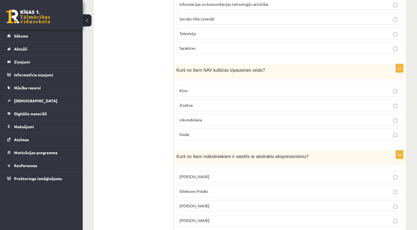
click at [226, 117] on p "Likumdošana" at bounding box center [289, 120] width 221 height 6
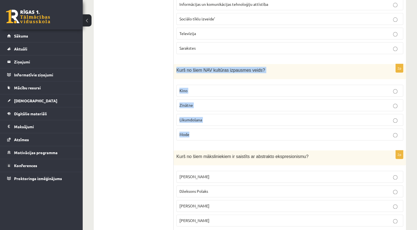
drag, startPoint x: 207, startPoint y: 131, endPoint x: 175, endPoint y: 72, distance: 68.1
click at [175, 72] on div "2p Kurš no šiem NAV kultūras izpausmes veids? Kino Zinātne Likumdošana Mode" at bounding box center [290, 104] width 232 height 81
copy div "Kurš no šiem NAV kultūras izpausmes veids? Kino Zinātne Likumdošana Mode"
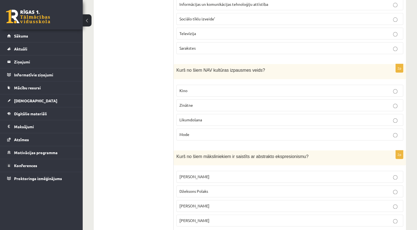
click at [155, 176] on ul "1. uzdevums 2. uzdevums 3. uzdevums 4. uzdevums 5. uzdevums" at bounding box center [136, 98] width 74 height 1297
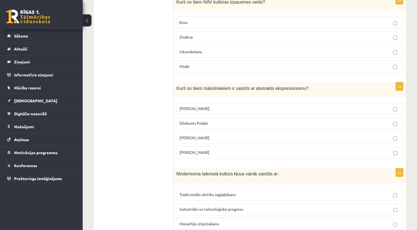
scroll to position [710, 0]
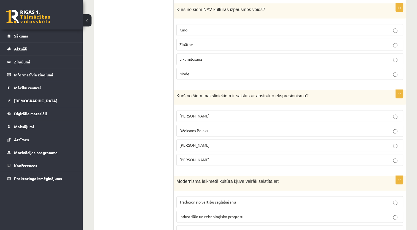
drag, startPoint x: 176, startPoint y: 91, endPoint x: 213, endPoint y: 150, distance: 69.0
click at [213, 150] on div "2p Kurš no šiem māksliniekiem ir saistīts ar abstrakto ekspresionismu? Pablo Pi…" at bounding box center [290, 130] width 232 height 81
copy div "Kurš no šiem māksliniekiem ir saistīts ar abstrakto ekspresionismu? Pablo Pikas…"
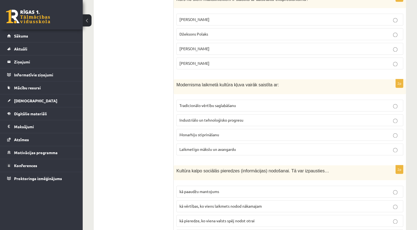
scroll to position [816, 0]
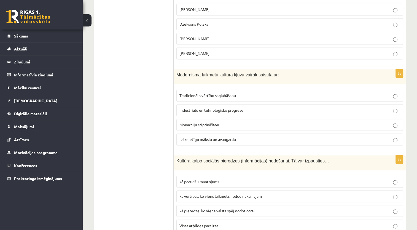
click at [184, 122] on span "Monarhiju stiprināšanu" at bounding box center [199, 124] width 40 height 5
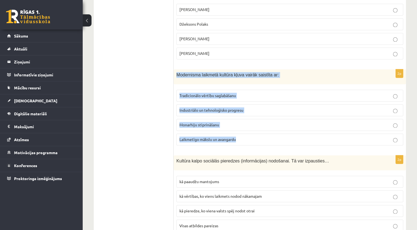
drag, startPoint x: 174, startPoint y: 70, endPoint x: 240, endPoint y: 133, distance: 90.8
click at [240, 133] on div "2p Modernisma laikmetā kultūra kļuva vairāk saistīta ar: Tradicionālo vērtību s…" at bounding box center [290, 109] width 232 height 80
copy div "Modernisma laikmetā kultūra kļuva vairāk saistīta ar: Tradicionālo vērtību sagl…"
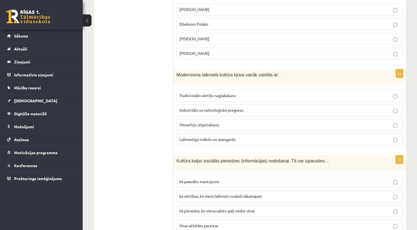
click at [245, 21] on p "Džeksons Polaks" at bounding box center [289, 24] width 221 height 6
click at [203, 133] on label "Laikmetīgo mākslu un avangardu" at bounding box center [289, 139] width 227 height 12
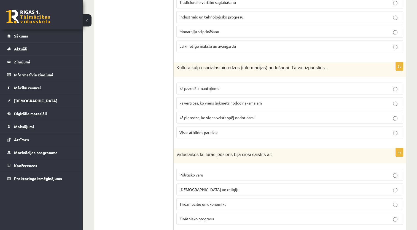
scroll to position [906, 0]
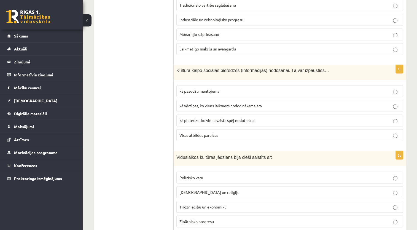
click at [375, 134] on label "Visas atbildes pareizas" at bounding box center [289, 135] width 227 height 12
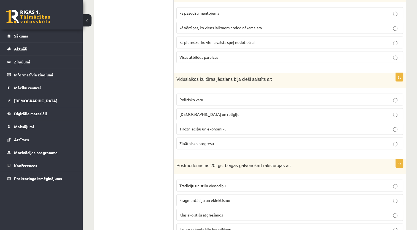
scroll to position [980, 0]
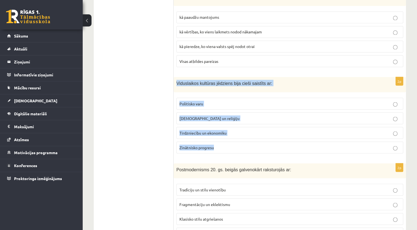
drag, startPoint x: 176, startPoint y: 77, endPoint x: 225, endPoint y: 139, distance: 78.8
click at [225, 139] on div "2p Viduslaikos kultūras jēdziens bija cieši saistīts ar: Politisko varu Baznīcu…" at bounding box center [290, 117] width 232 height 81
copy div "Viduslaikos kultūras jēdziens bija cieši saistīts ar: Politisko varu Baznīcu un…"
click at [195, 115] on p "Baznīcu un reliģiju" at bounding box center [289, 118] width 221 height 6
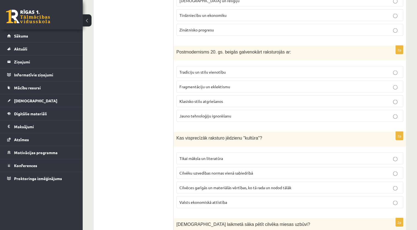
scroll to position [1073, 0]
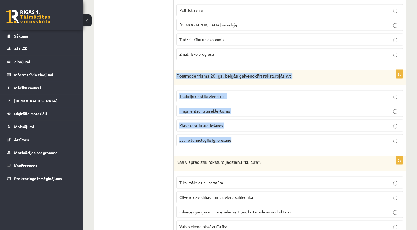
drag, startPoint x: 177, startPoint y: 70, endPoint x: 242, endPoint y: 131, distance: 89.5
click at [242, 131] on div "2p Postmodernisms 20. gs. beigās galvenokārt raksturojās ar: Tradīciju un stilu…" at bounding box center [290, 110] width 232 height 81
click at [237, 95] on label "Tradīciju un stilu vienotību" at bounding box center [289, 96] width 227 height 12
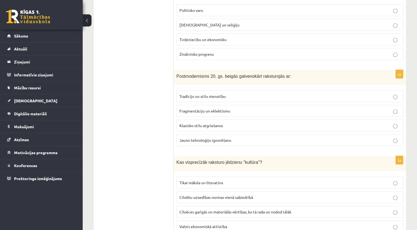
click at [218, 108] on span "Fragmentāciju un eklektismu" at bounding box center [204, 110] width 51 height 5
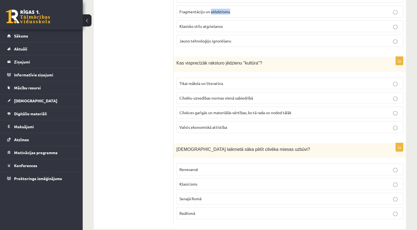
scroll to position [1175, 0]
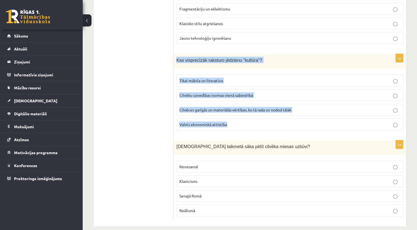
drag, startPoint x: 177, startPoint y: 53, endPoint x: 234, endPoint y: 114, distance: 83.6
click at [234, 114] on div "2p Kas visprecīzāk raksturo jēdzienu "kultūra"? Tikai māksla un literatūra Cilv…" at bounding box center [290, 94] width 232 height 81
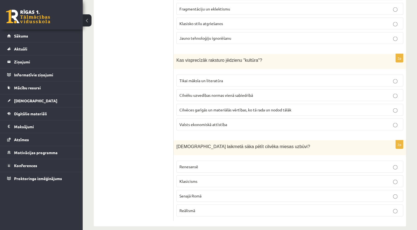
click at [218, 104] on label "Cilvēces garīgās un materiālās vērtības, ko tā rada un nodod tālāk" at bounding box center [289, 110] width 227 height 12
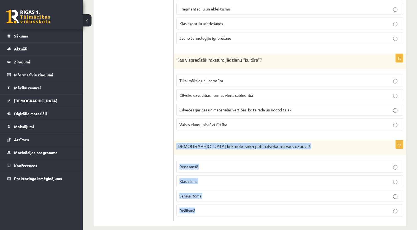
drag, startPoint x: 176, startPoint y: 138, endPoint x: 210, endPoint y: 199, distance: 69.7
click at [210, 199] on div "2p Kurā laikmetā sāka pētīt cilvēka miesas uzbūvi? Renesansē Klasicisms Senajā …" at bounding box center [290, 180] width 232 height 81
click at [192, 164] on p "Renesansē" at bounding box center [289, 167] width 221 height 6
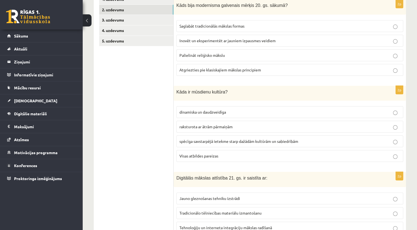
scroll to position [106, 0]
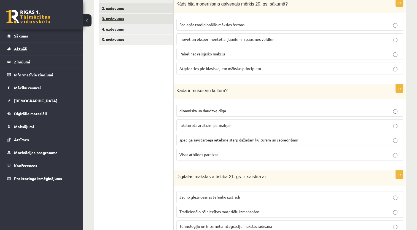
click at [119, 18] on link "3. uzdevums" at bounding box center [136, 19] width 74 height 10
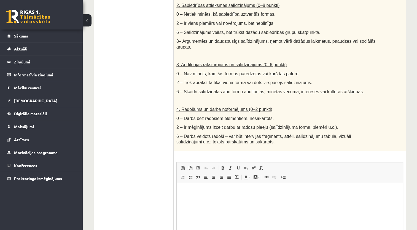
scroll to position [304, 0]
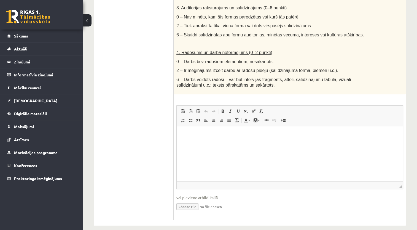
click at [186, 201] on input "file" at bounding box center [289, 205] width 227 height 11
type input "**********"
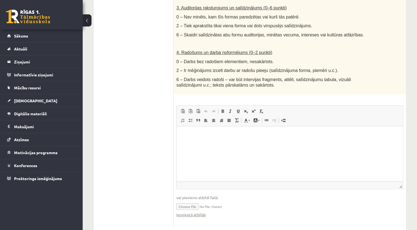
scroll to position [102, 0]
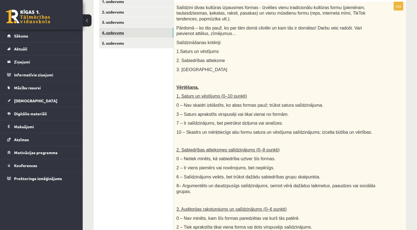
click at [113, 29] on link "4. uzdevums" at bounding box center [136, 33] width 74 height 10
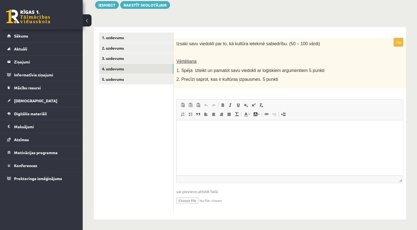
scroll to position [0, 0]
click at [211, 137] on html at bounding box center [290, 128] width 226 height 17
drag, startPoint x: 211, startPoint y: 140, endPoint x: 189, endPoint y: 124, distance: 26.8
click at [189, 124] on html at bounding box center [290, 128] width 226 height 17
paste body "Визуальный текстовый редактор, wiswyg-editor-user-answer-47433956320020"
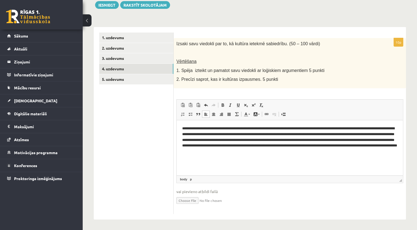
click at [182, 127] on p "**********" at bounding box center [289, 139] width 215 height 29
click at [145, 82] on link "5. uzdevums" at bounding box center [136, 79] width 74 height 10
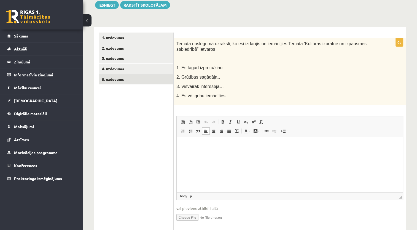
click at [202, 153] on html at bounding box center [290, 145] width 226 height 17
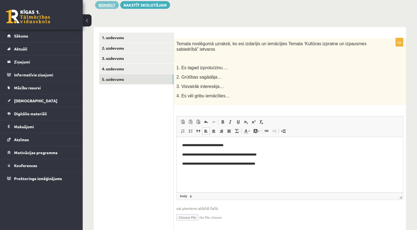
click at [108, 8] on button "Iesniegt" at bounding box center [107, 5] width 24 height 8
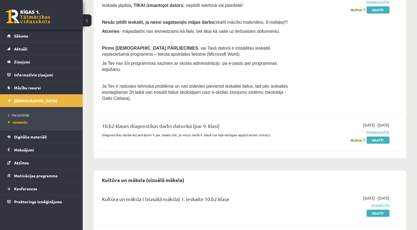
scroll to position [131, 0]
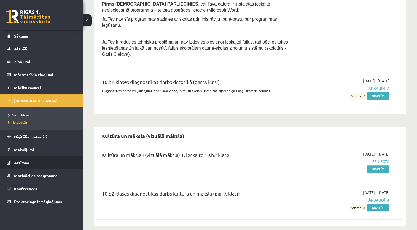
click at [79, 156] on li "Atzīmes" at bounding box center [41, 162] width 83 height 13
click at [61, 160] on link "Atzīmes" at bounding box center [41, 162] width 69 height 13
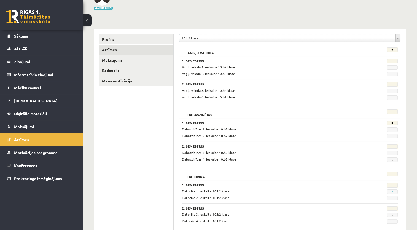
scroll to position [8, 0]
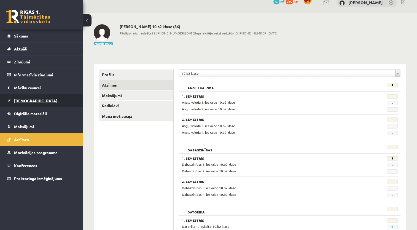
click at [47, 95] on link "[DEMOGRAPHIC_DATA]" at bounding box center [41, 100] width 69 height 13
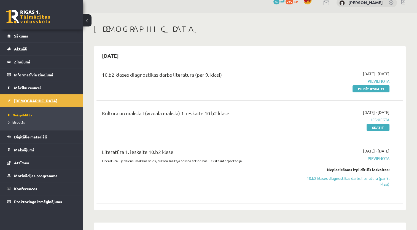
click at [36, 96] on link "[DEMOGRAPHIC_DATA]" at bounding box center [41, 100] width 69 height 13
click at [29, 120] on link "Izlabotās" at bounding box center [42, 122] width 69 height 5
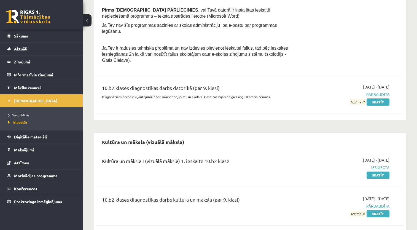
scroll to position [131, 0]
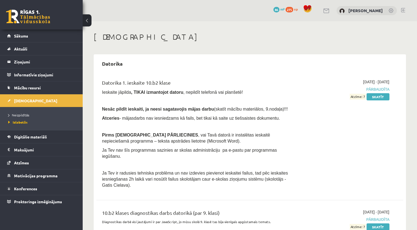
scroll to position [131, 0]
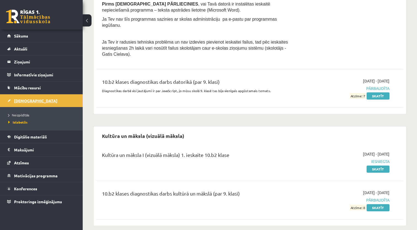
click at [26, 97] on link "[DEMOGRAPHIC_DATA]" at bounding box center [41, 100] width 69 height 13
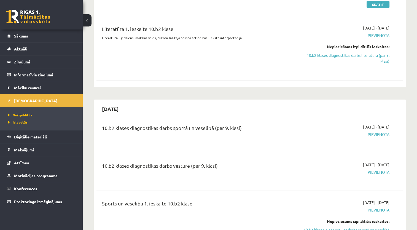
click at [23, 123] on span "Izlabotās" at bounding box center [17, 122] width 19 height 4
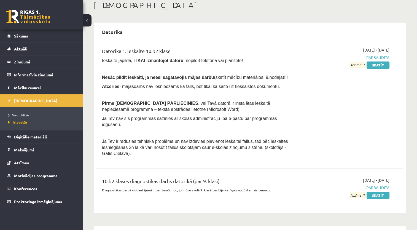
scroll to position [31, 0]
click at [54, 41] on link "Sākums" at bounding box center [41, 35] width 69 height 13
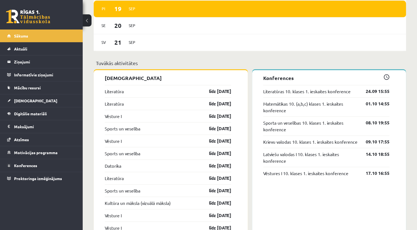
scroll to position [438, 0]
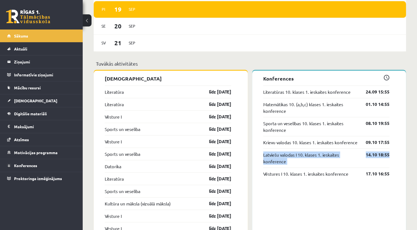
drag, startPoint x: 414, startPoint y: 146, endPoint x: 414, endPoint y: 157, distance: 10.8
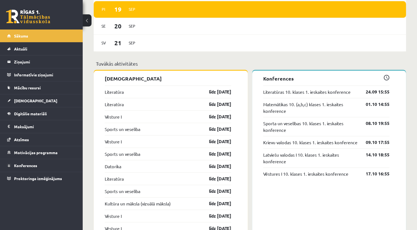
click at [395, 207] on div "Konferences Literatūras 10. klases 1. ieskaites konference 24.09 15:55 Matemāti…" at bounding box center [329, 226] width 154 height 311
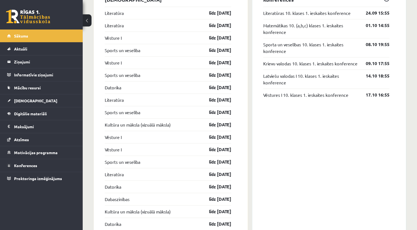
scroll to position [523, 0]
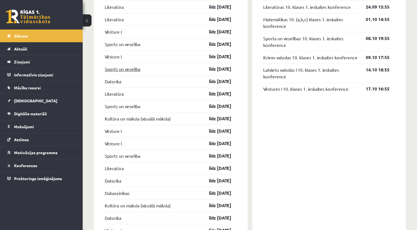
click at [140, 67] on link "Sports un veselība" at bounding box center [123, 69] width 36 height 7
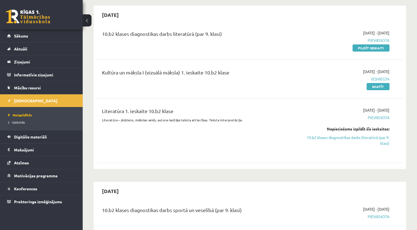
scroll to position [62, 0]
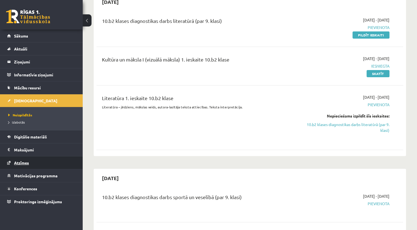
click at [43, 157] on link "Atzīmes" at bounding box center [41, 162] width 69 height 13
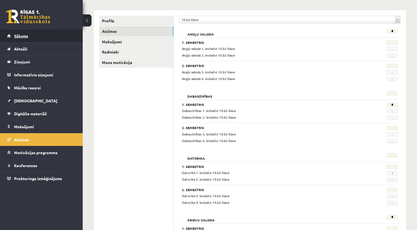
click at [30, 30] on link "Sākums" at bounding box center [41, 35] width 69 height 13
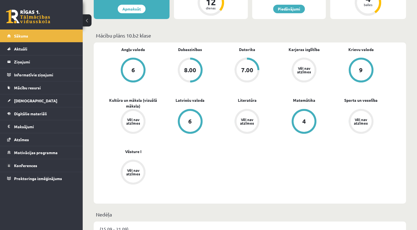
scroll to position [131, 0]
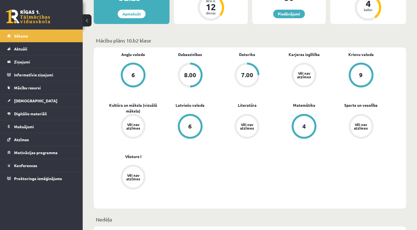
drag, startPoint x: 415, startPoint y: 66, endPoint x: 415, endPoint y: 90, distance: 23.4
click at [392, 104] on div "Angļu valoda 6 Dabaszinības 8.00 [GEOGRAPHIC_DATA] 7.00 Karjeras izglītība Vēl …" at bounding box center [250, 127] width 312 height 161
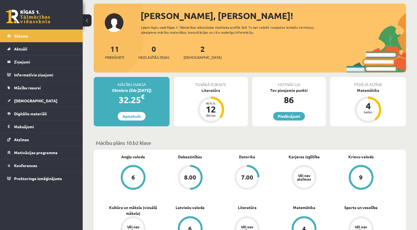
scroll to position [24, 0]
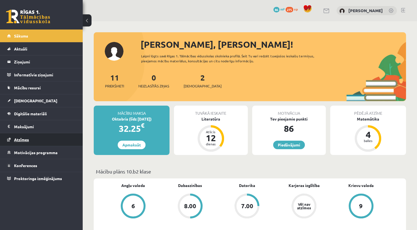
click at [37, 136] on link "Atzīmes" at bounding box center [41, 139] width 69 height 13
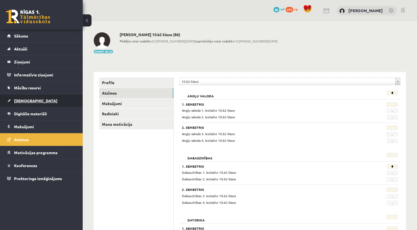
click at [52, 101] on link "[DEMOGRAPHIC_DATA]" at bounding box center [41, 100] width 69 height 13
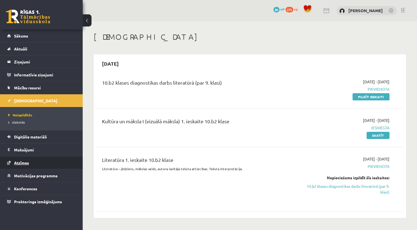
click at [41, 160] on link "Atzīmes" at bounding box center [41, 162] width 69 height 13
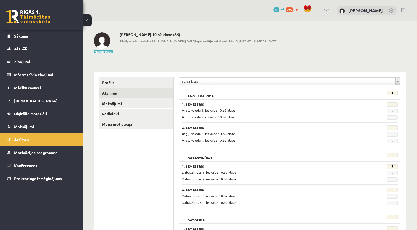
click at [113, 94] on link "Atzīmes" at bounding box center [136, 93] width 74 height 10
click at [118, 105] on link "Maksājumi" at bounding box center [136, 103] width 74 height 10
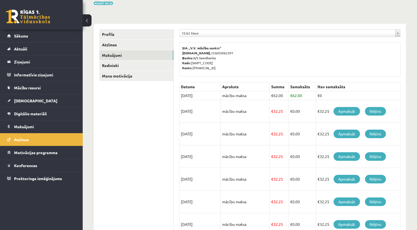
scroll to position [47, 0]
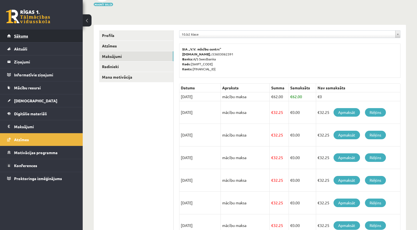
click at [34, 40] on link "Sākums" at bounding box center [41, 35] width 69 height 13
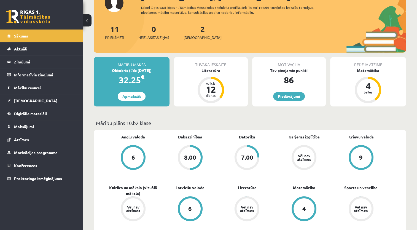
scroll to position [46, 0]
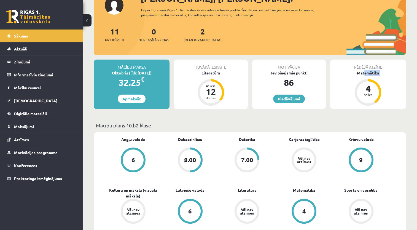
click at [365, 74] on div "Pēdējā atzīme Matemātika 4 balles" at bounding box center [368, 84] width 76 height 49
click at [365, 74] on div "Matemātika" at bounding box center [368, 73] width 76 height 6
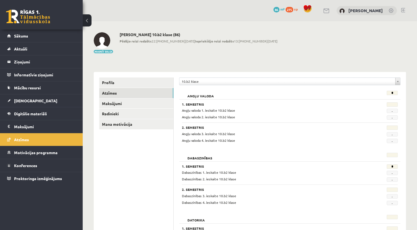
drag, startPoint x: 412, startPoint y: 54, endPoint x: 422, endPoint y: 46, distance: 12.5
click at [417, 46] on html "eSkola - [DOMAIN_NAME] 0 Dāvanas 86 mP 275 xp [PERSON_NAME] Sākums Aktuāli Kā m…" at bounding box center [208, 115] width 417 height 230
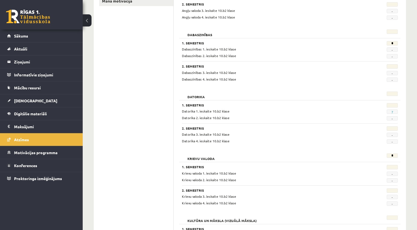
scroll to position [242, 0]
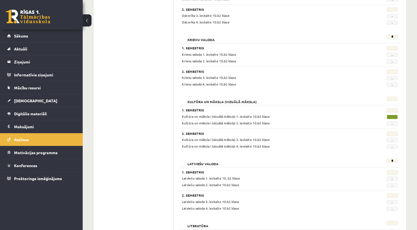
click at [132, 196] on ul "Profils Atzīmes Maksājumi [GEOGRAPHIC_DATA] Mana motivācija" at bounding box center [136, 151] width 74 height 630
click at [57, 78] on legend "Informatīvie ziņojumi 0" at bounding box center [45, 74] width 62 height 13
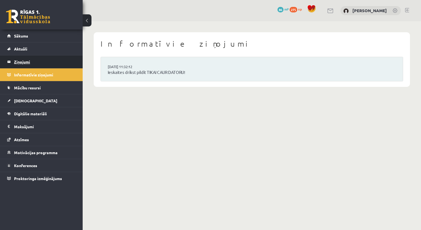
click at [61, 61] on legend "Ziņojumi 0" at bounding box center [45, 61] width 62 height 13
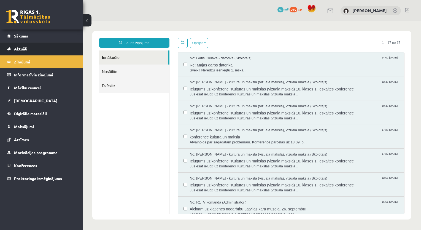
click at [62, 44] on link "Aktuāli" at bounding box center [41, 48] width 69 height 13
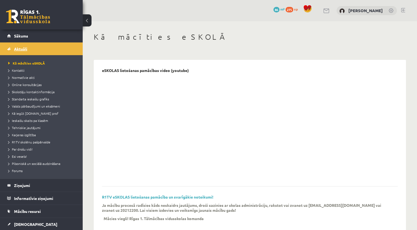
click at [61, 55] on link "Aktuāli" at bounding box center [41, 48] width 69 height 13
click at [58, 36] on link "Sākums" at bounding box center [41, 35] width 69 height 13
